Goal: Navigation & Orientation: Find specific page/section

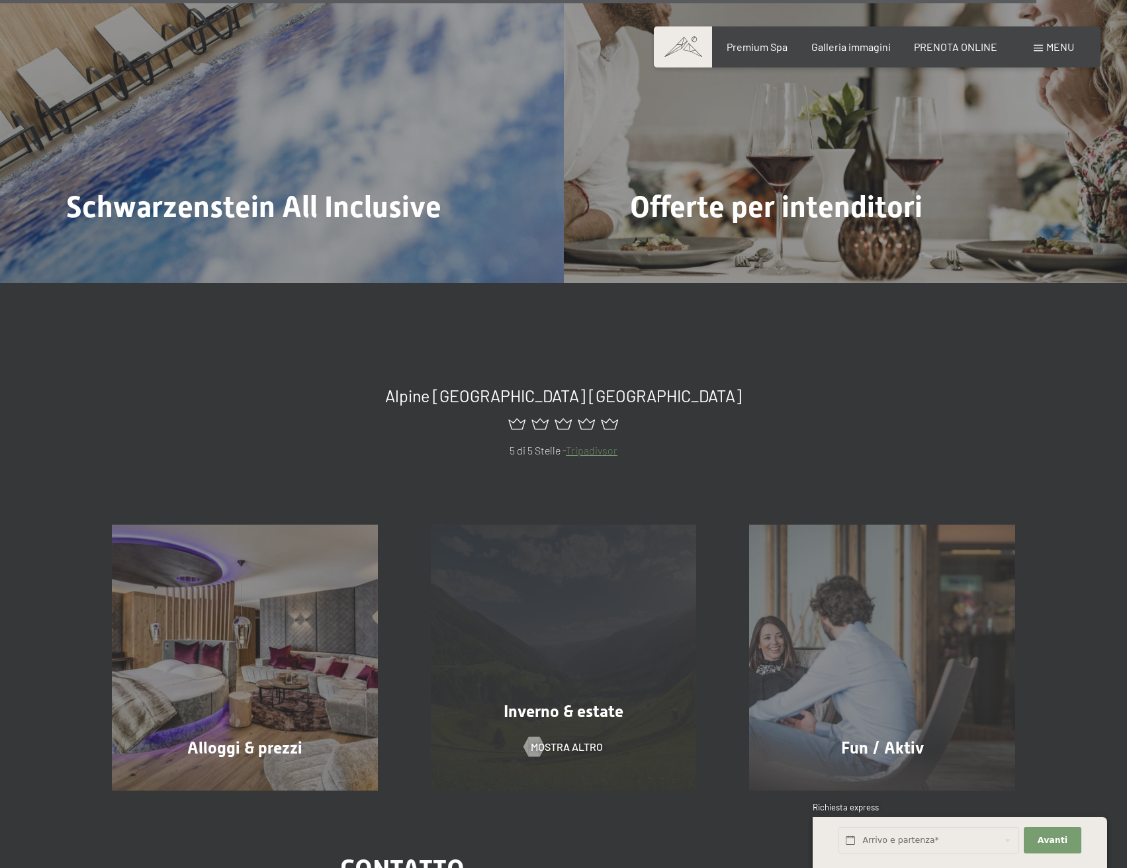
scroll to position [5821, 0]
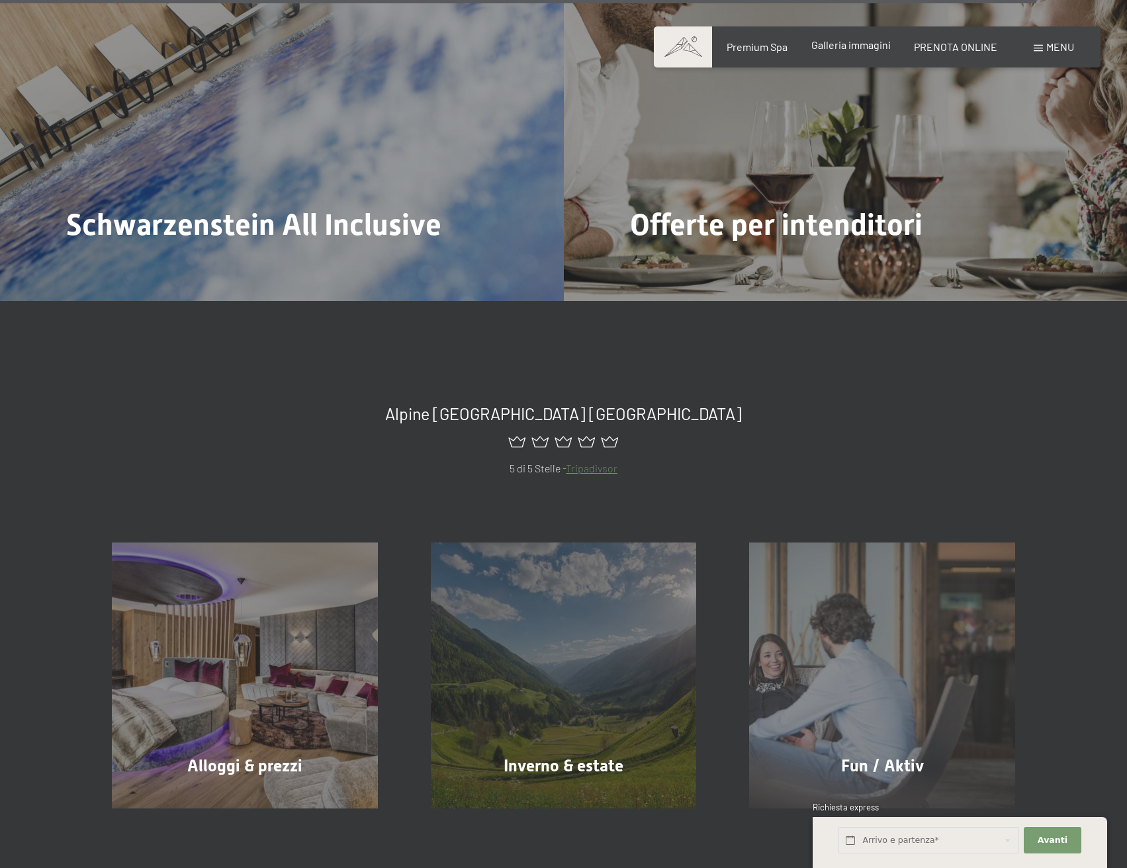
click at [882, 48] on span "Galleria immagini" at bounding box center [850, 44] width 79 height 13
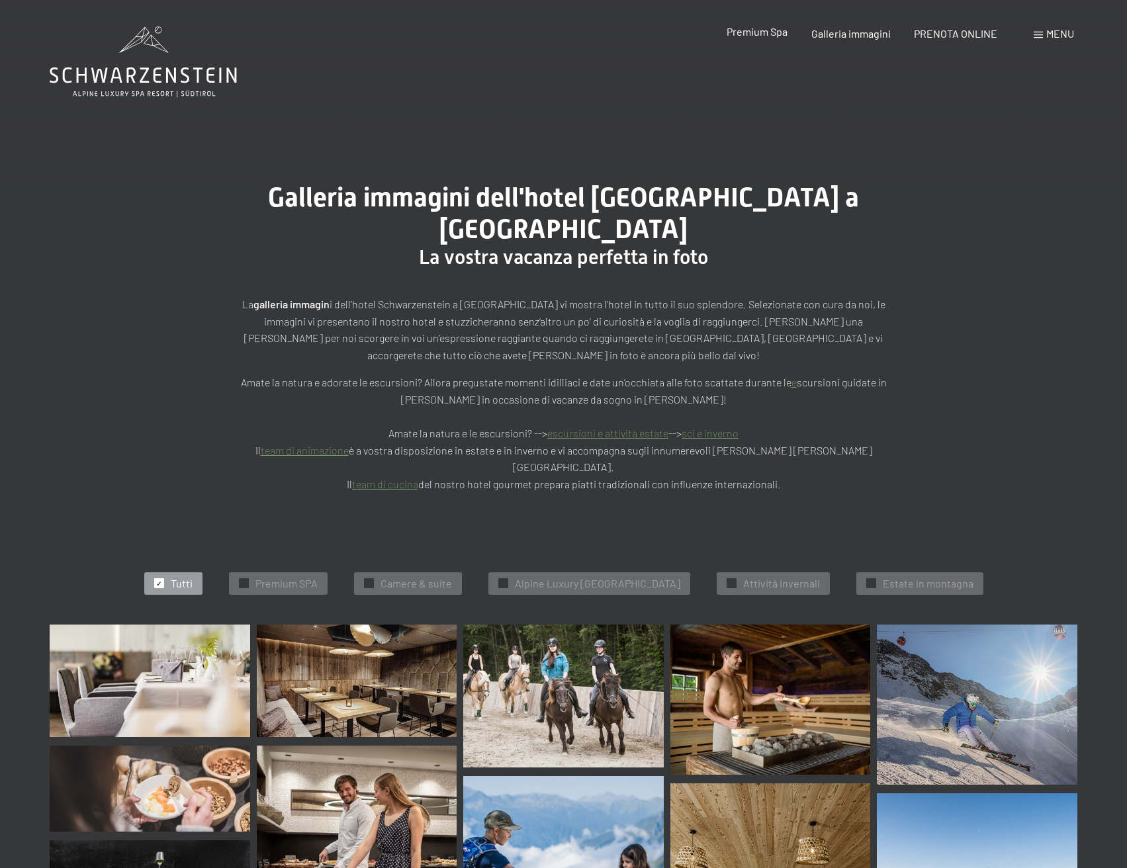
click at [782, 38] on div "Premium Spa" at bounding box center [756, 31] width 61 height 15
click at [777, 36] on span "Premium Spa" at bounding box center [756, 31] width 61 height 13
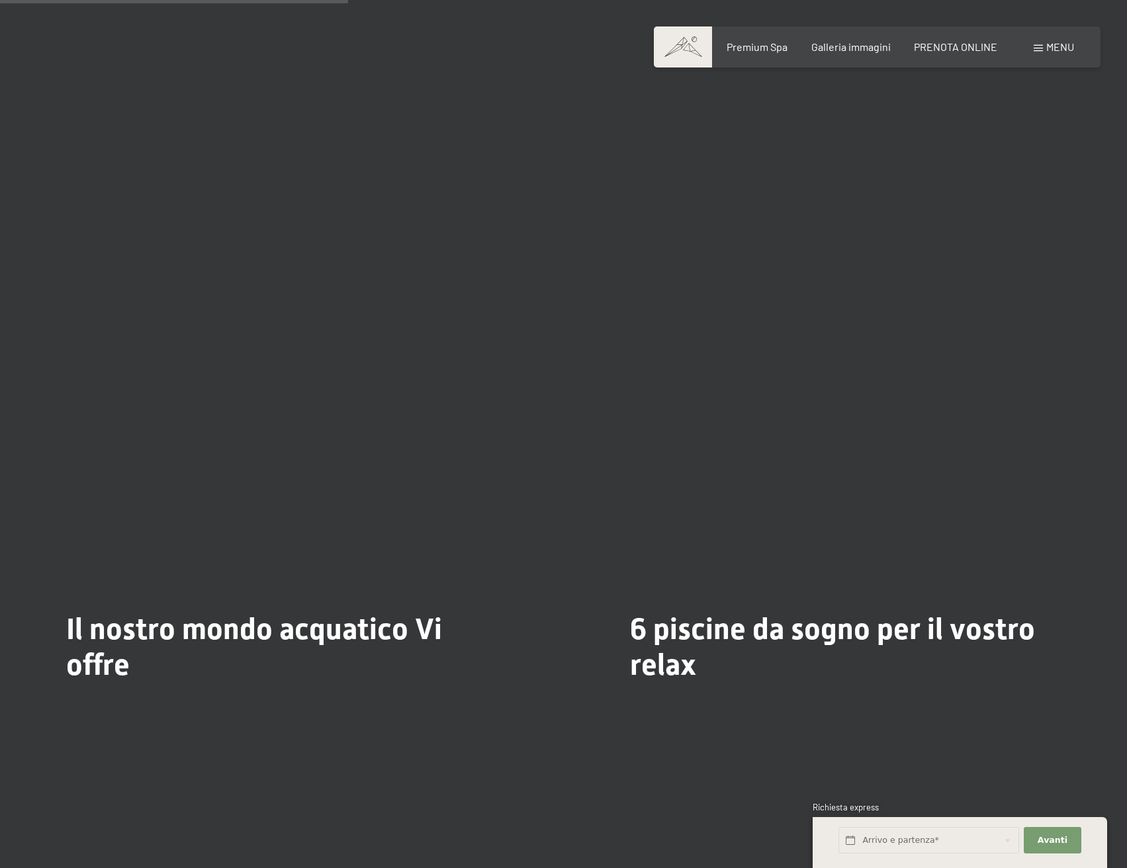
scroll to position [3241, 0]
